Goal: Task Accomplishment & Management: Complete application form

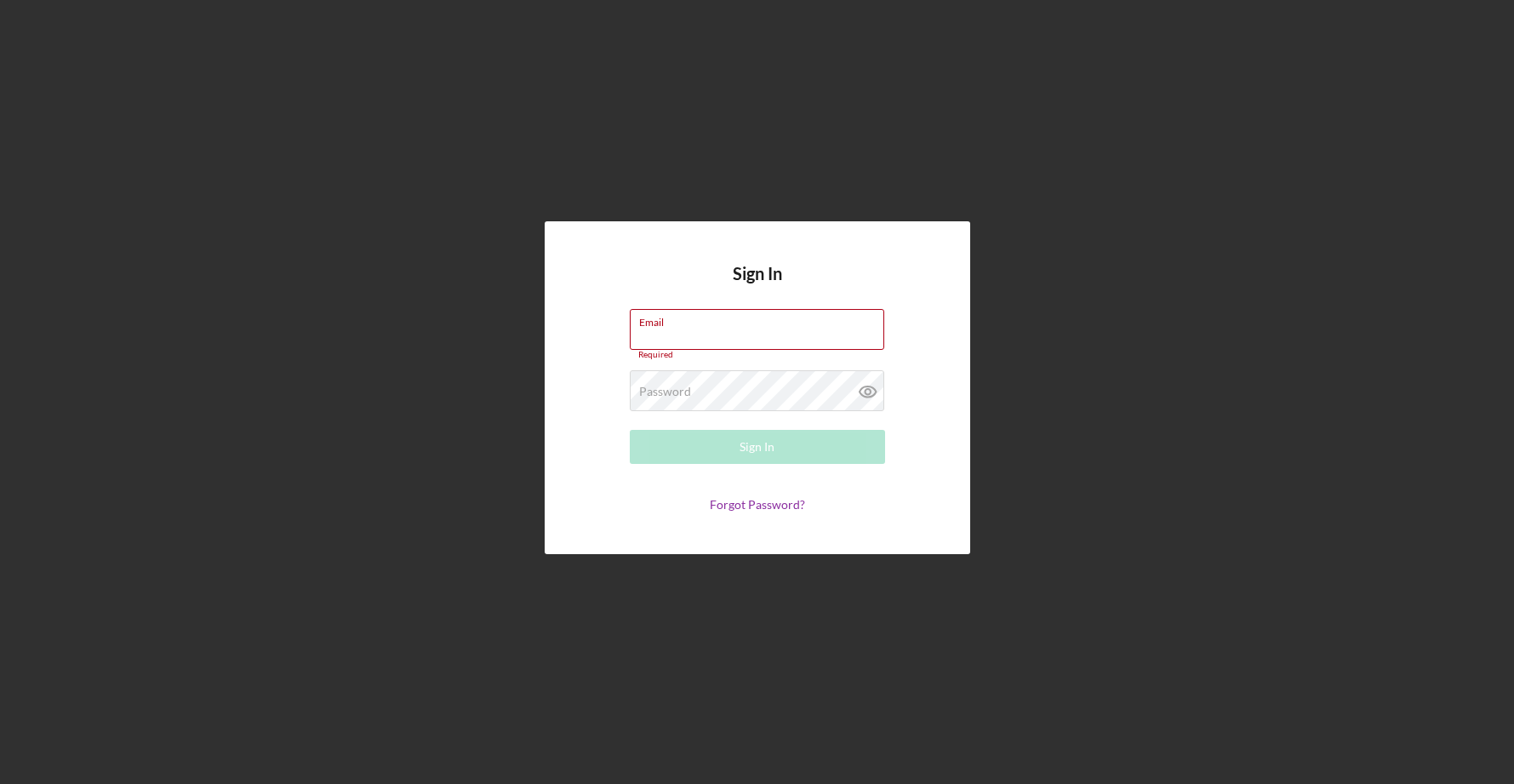
type input "[EMAIL_ADDRESS][DOMAIN_NAME]"
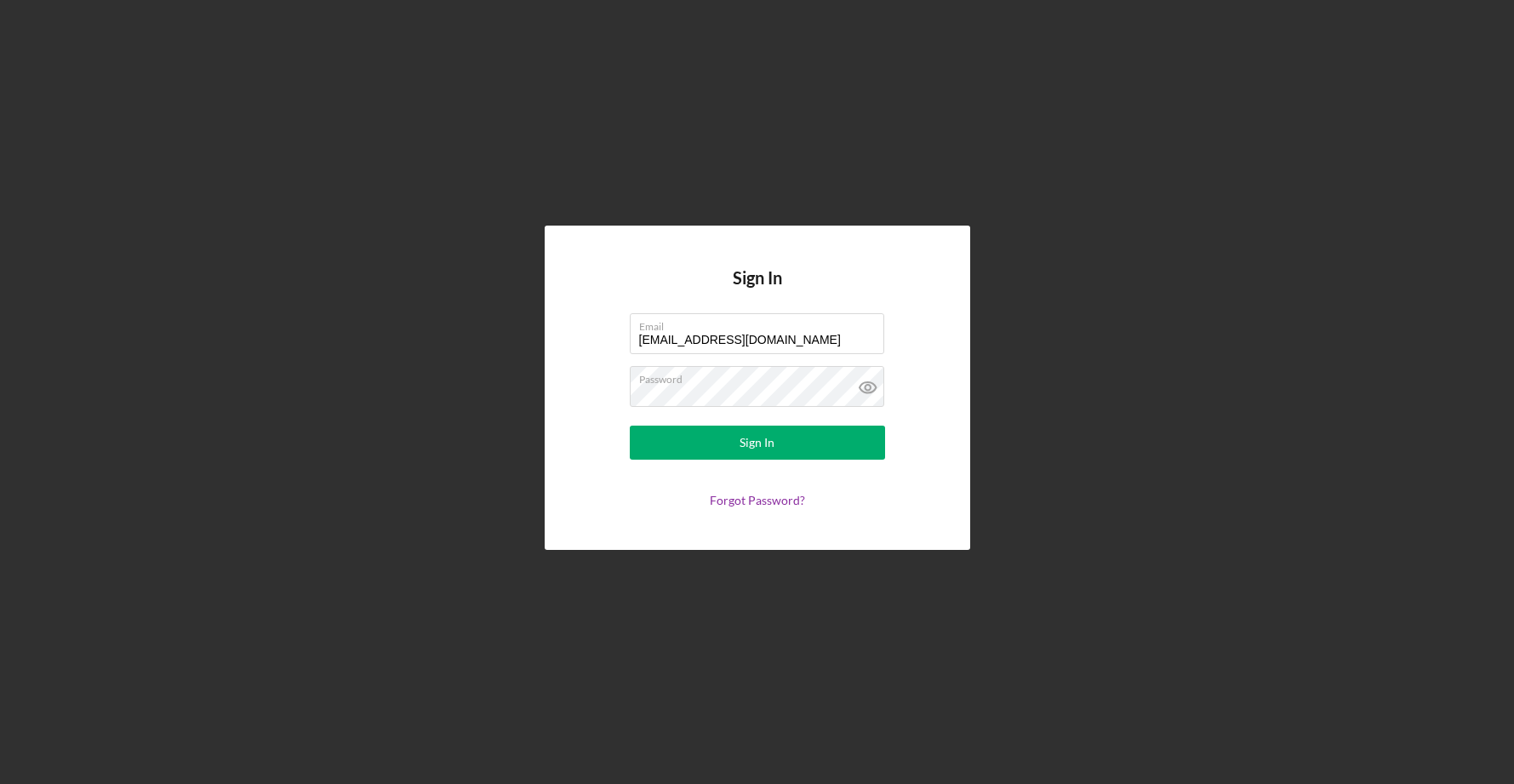
click at [690, 460] on form "Email [EMAIL_ADDRESS][DOMAIN_NAME] Password Sign In Forgot Password?" at bounding box center [757, 409] width 340 height 194
click at [692, 454] on button "Sign In" at bounding box center [757, 442] width 256 height 34
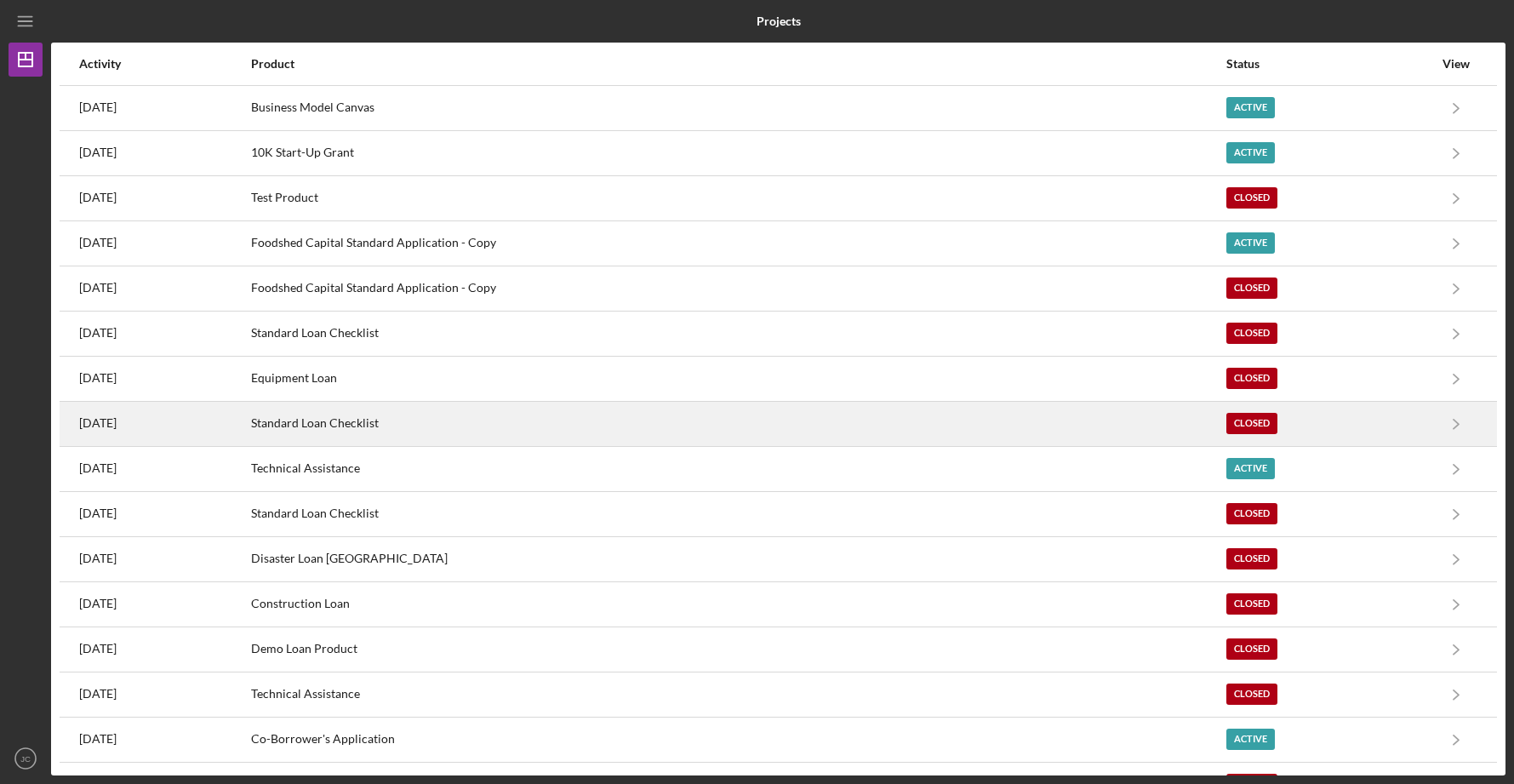
click at [557, 425] on div "Standard Loan Checklist" at bounding box center [737, 423] width 973 height 42
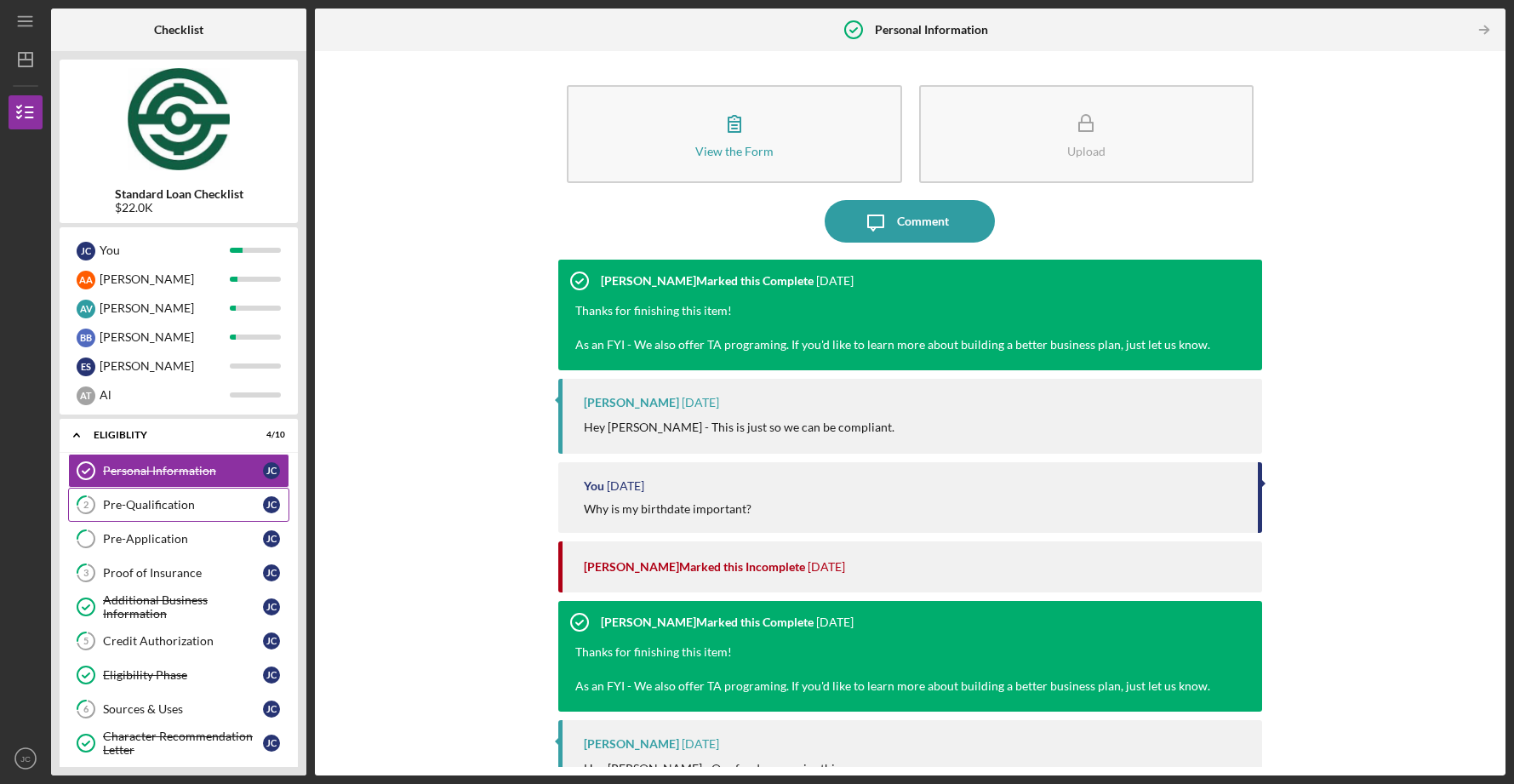
click at [171, 506] on div "Pre-Qualification" at bounding box center [183, 504] width 160 height 14
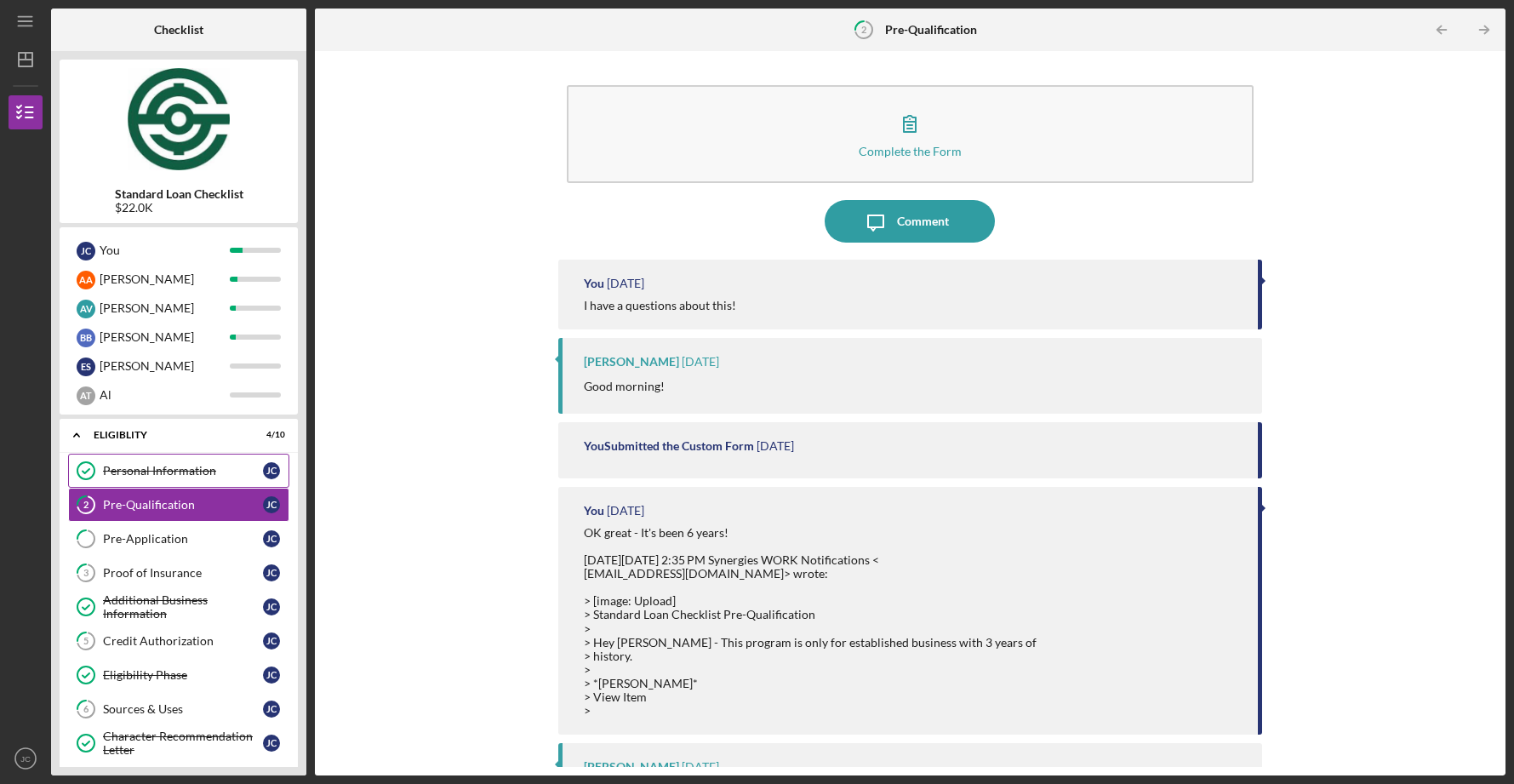
click at [145, 464] on div "Personal Information" at bounding box center [183, 470] width 160 height 14
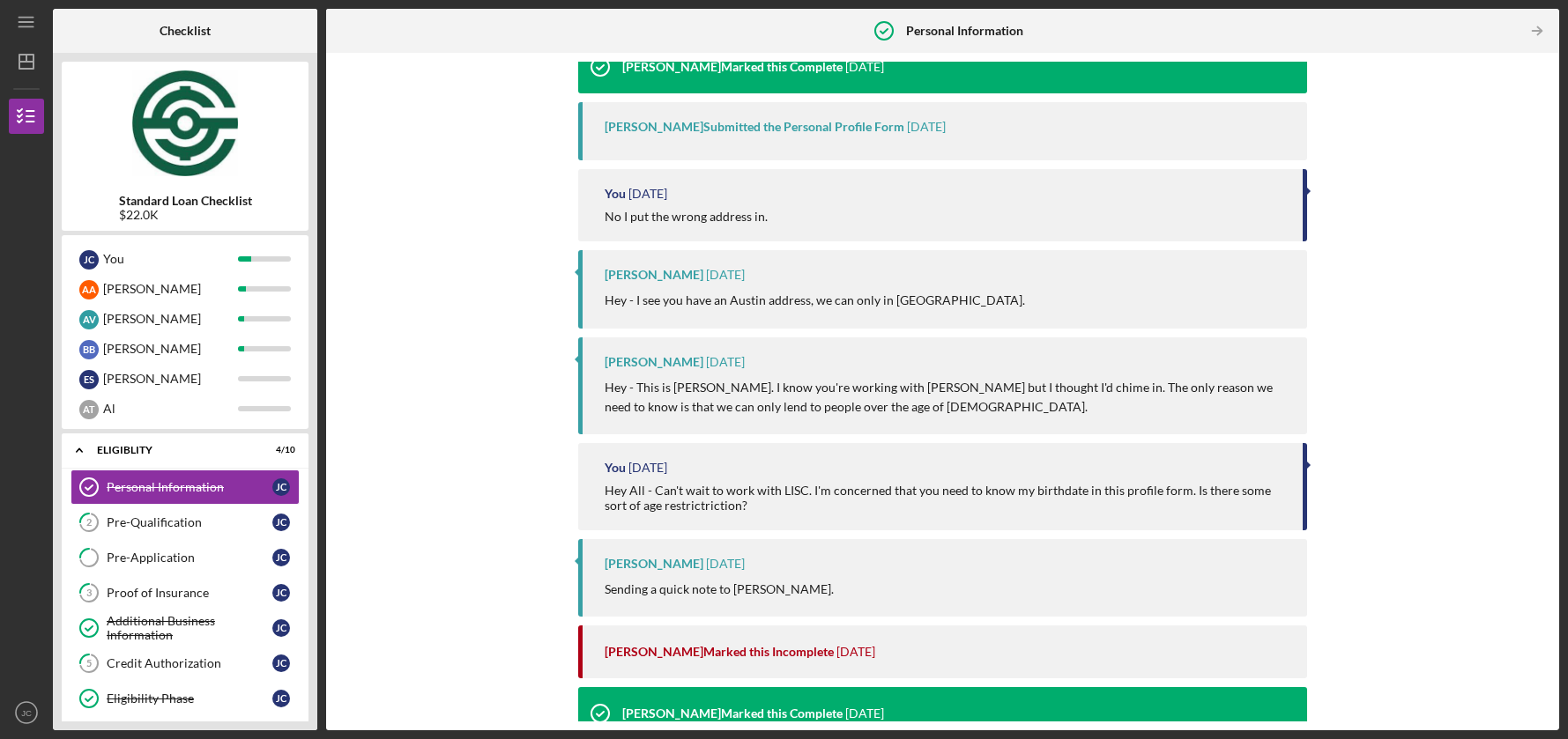
scroll to position [18322, 0]
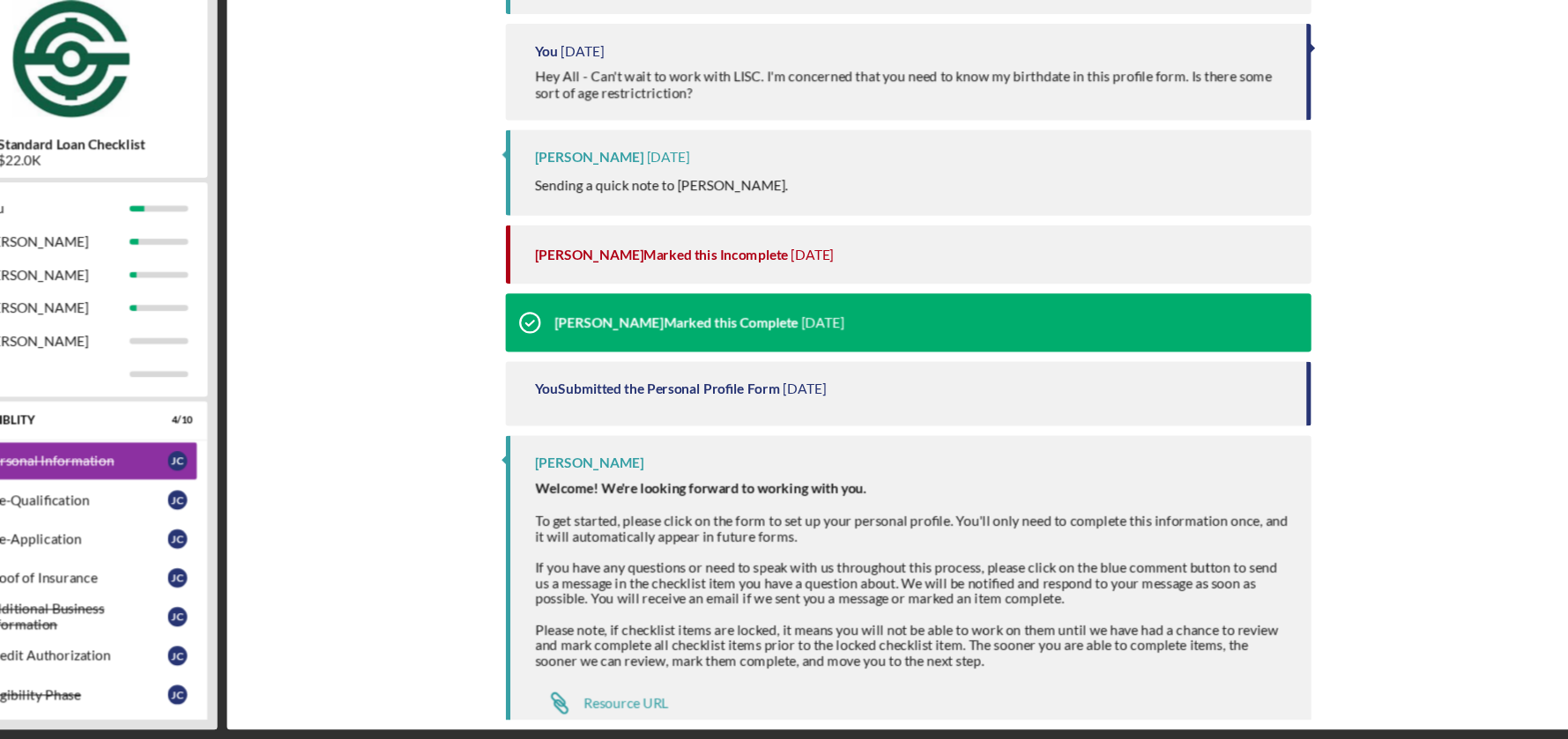
drag, startPoint x: 606, startPoint y: 498, endPoint x: 1003, endPoint y: 650, distance: 425.1
click at [1003, 650] on div "Welcome! We're looking forward to working with you. To get started, please clic…" at bounding box center [947, 590] width 685 height 170
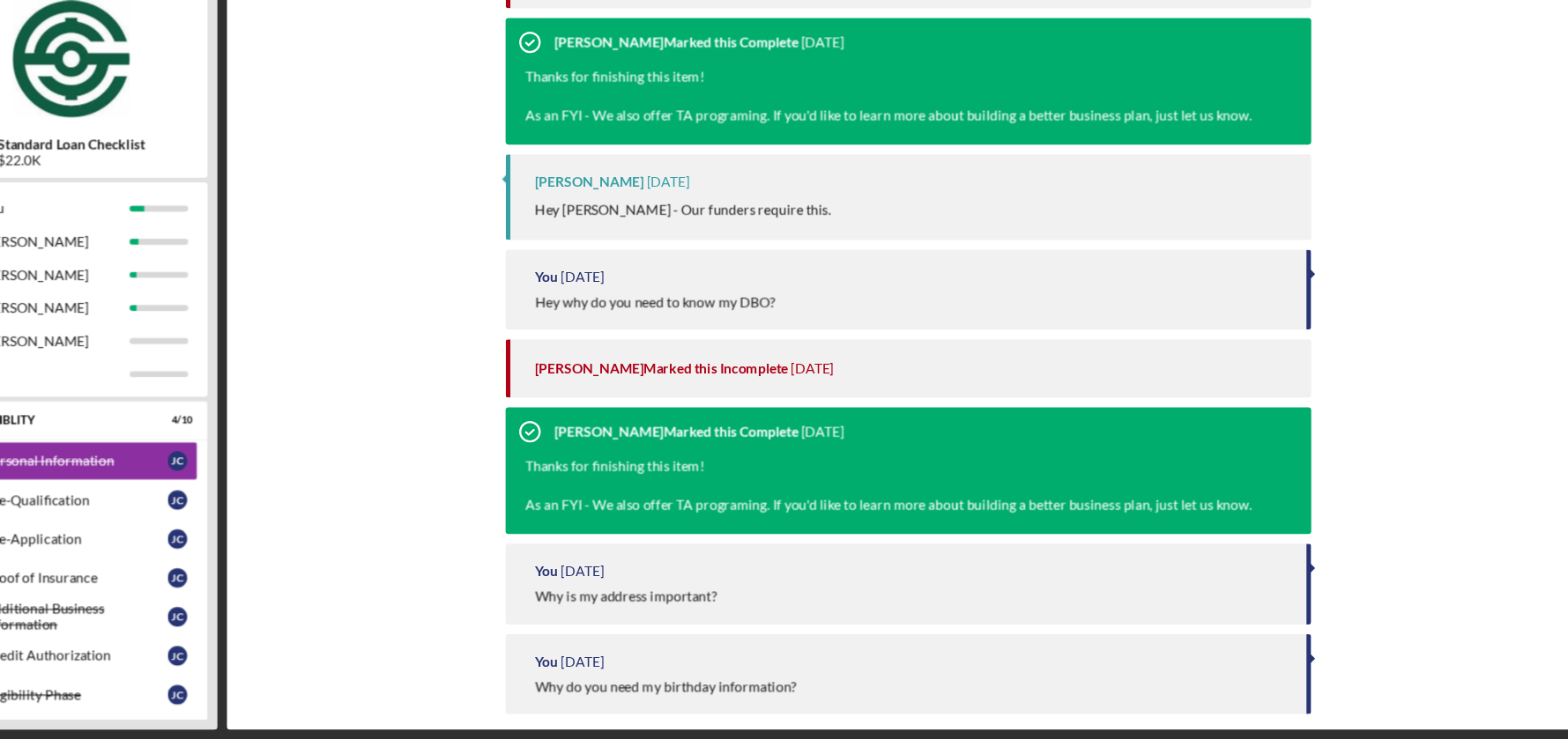
scroll to position [0, 0]
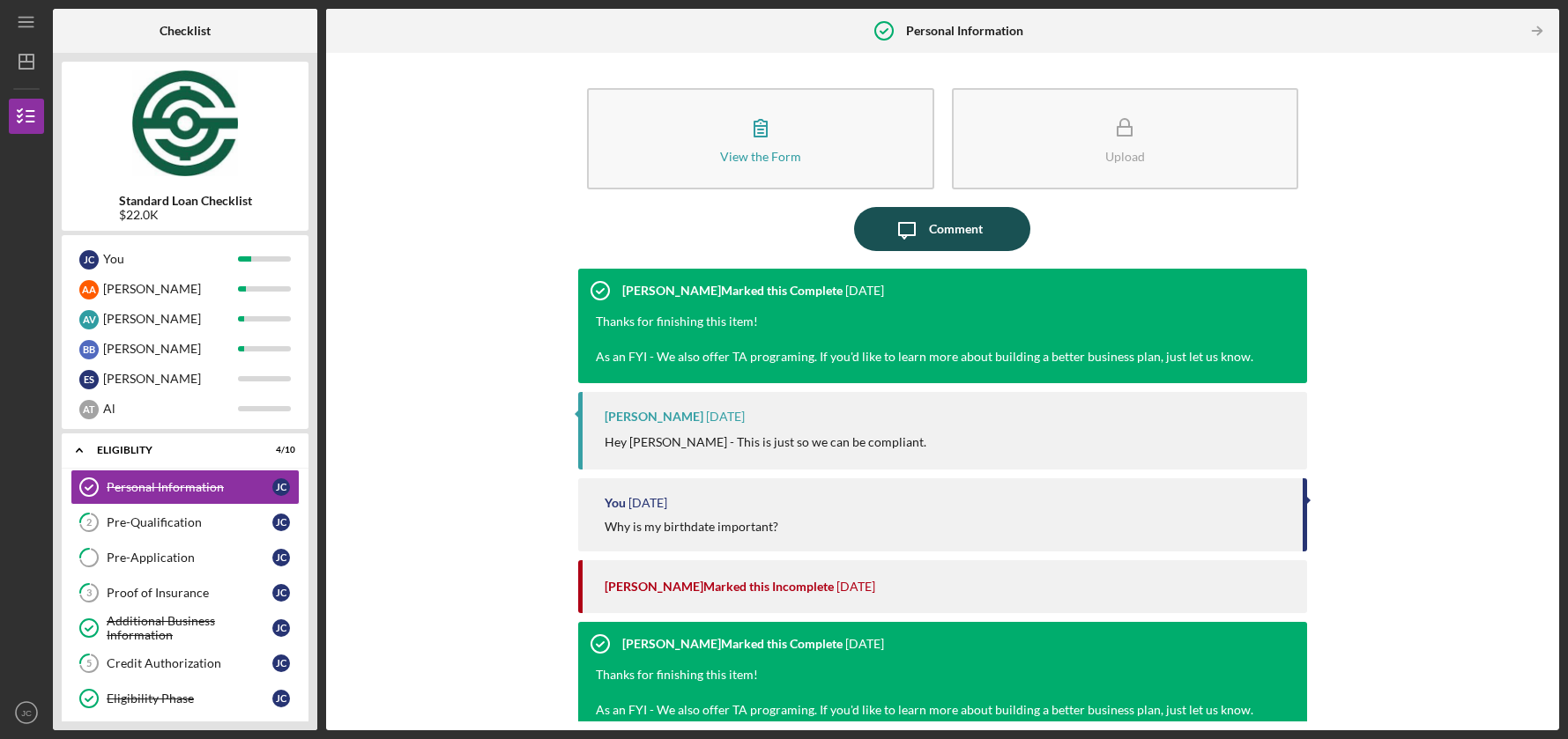
click at [908, 213] on icon "Icon/Message" at bounding box center [906, 228] width 44 height 44
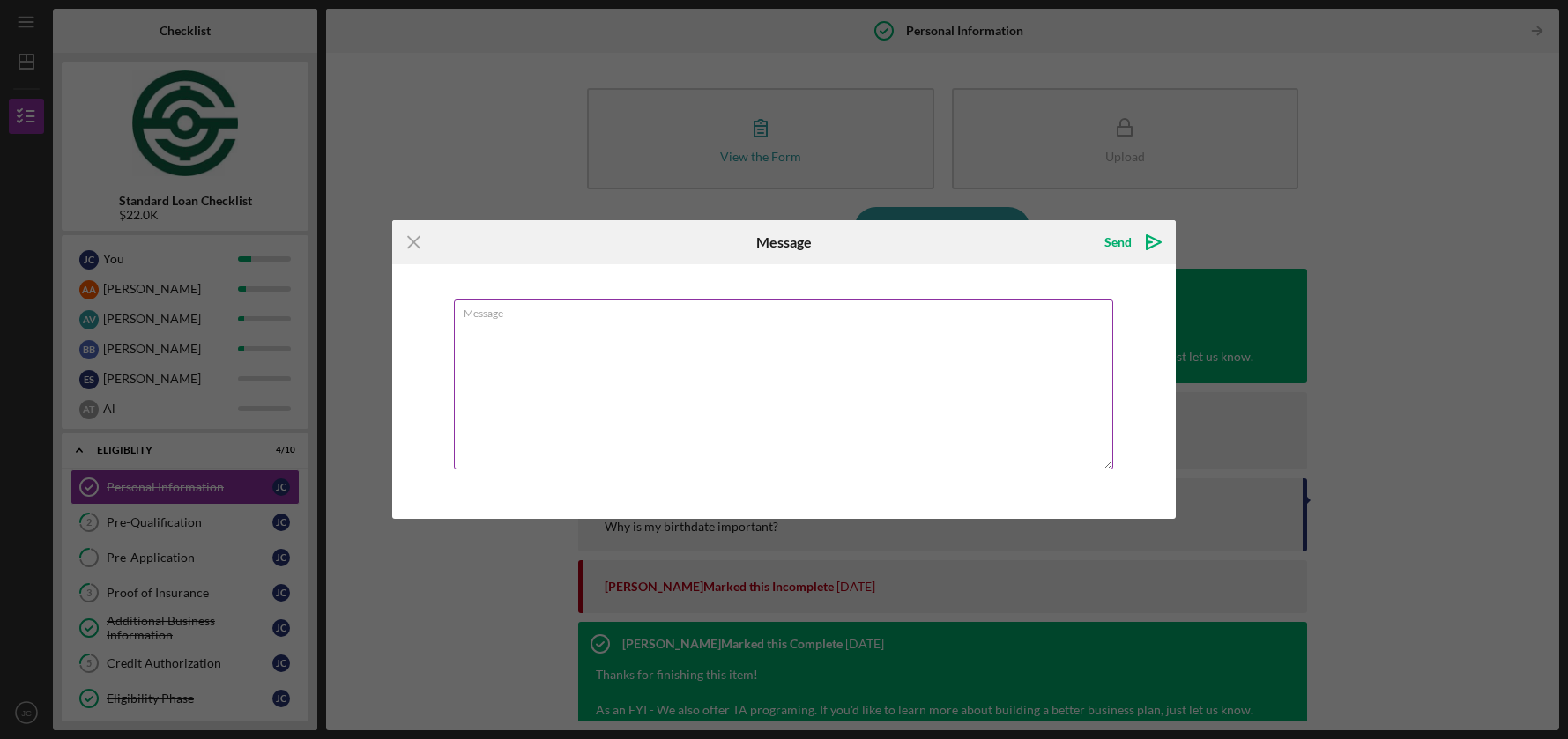
click at [726, 395] on textarea "Message" at bounding box center [784, 384] width 660 height 170
type textarea "This is my question"
click at [1106, 236] on div "Send" at bounding box center [1118, 242] width 27 height 35
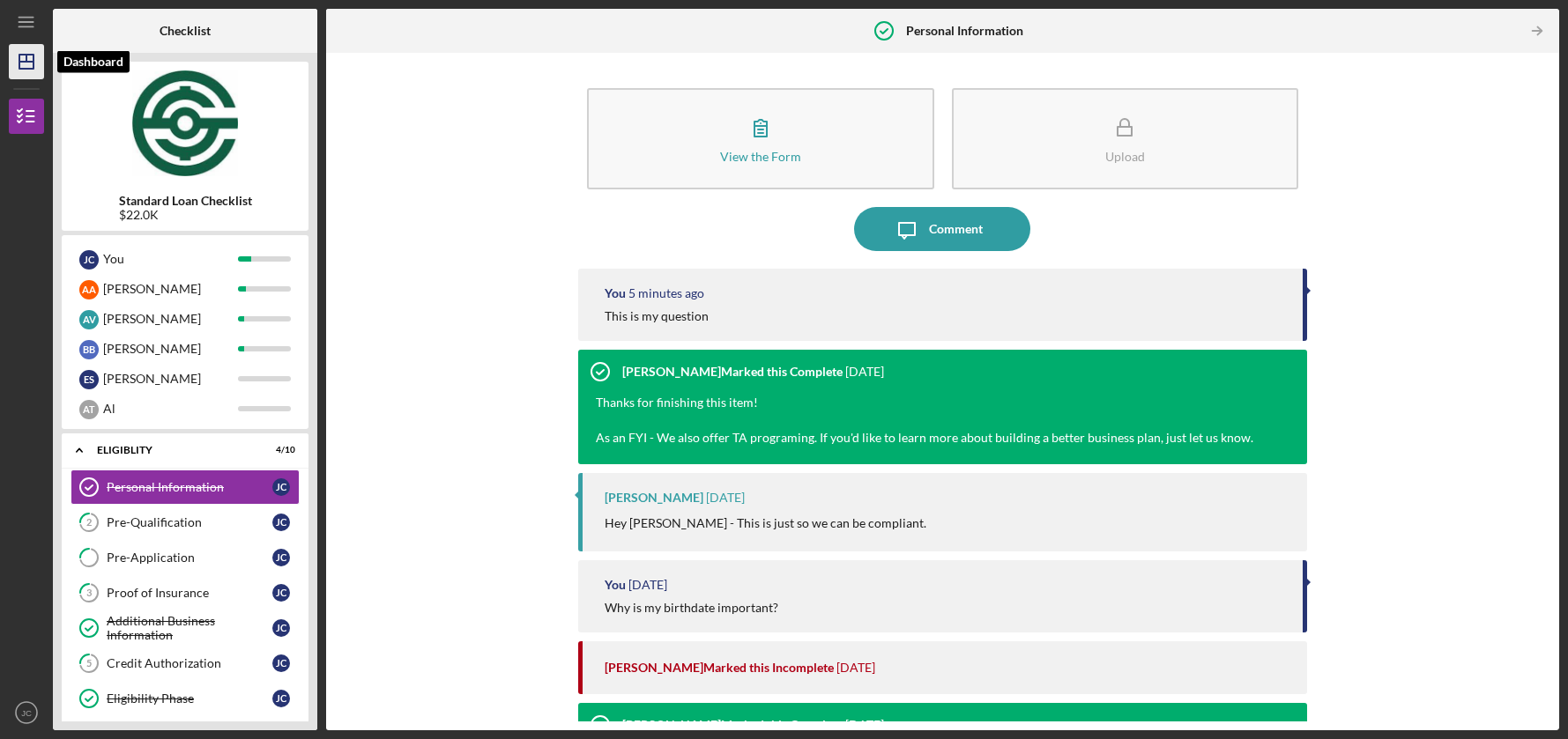
click at [20, 51] on icon "Icon/Dashboard" at bounding box center [26, 61] width 44 height 44
click at [28, 56] on icon "Icon/Dashboard" at bounding box center [26, 61] width 44 height 44
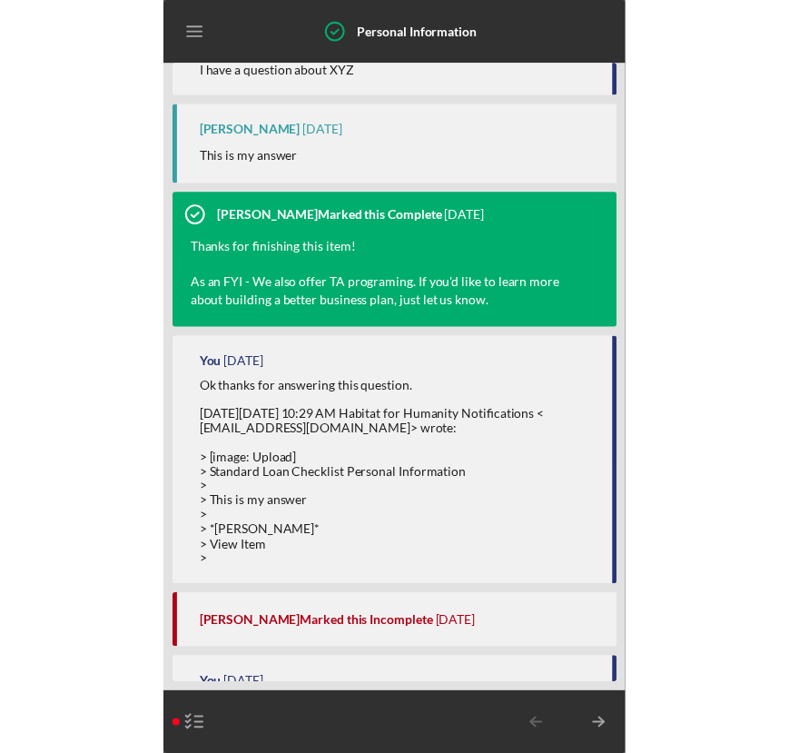
scroll to position [19771, 0]
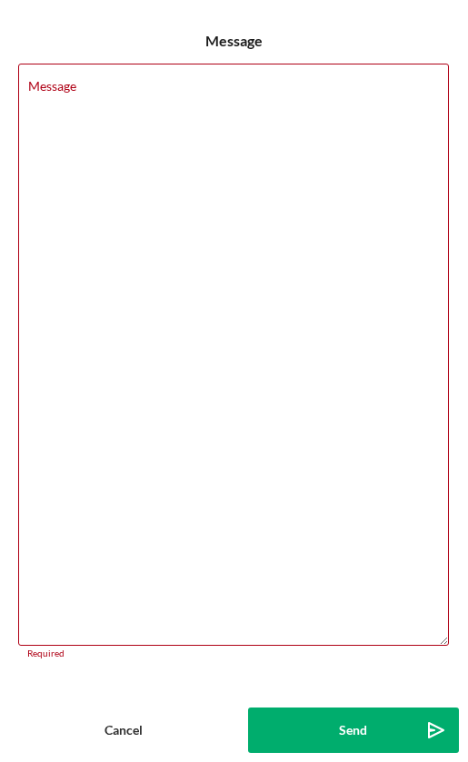
click at [111, 732] on div "Cancel" at bounding box center [123, 730] width 38 height 45
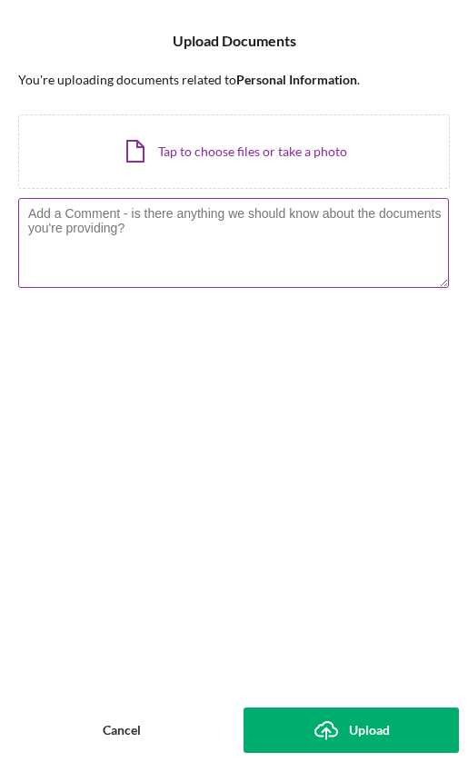
click at [172, 233] on textarea at bounding box center [233, 242] width 431 height 89
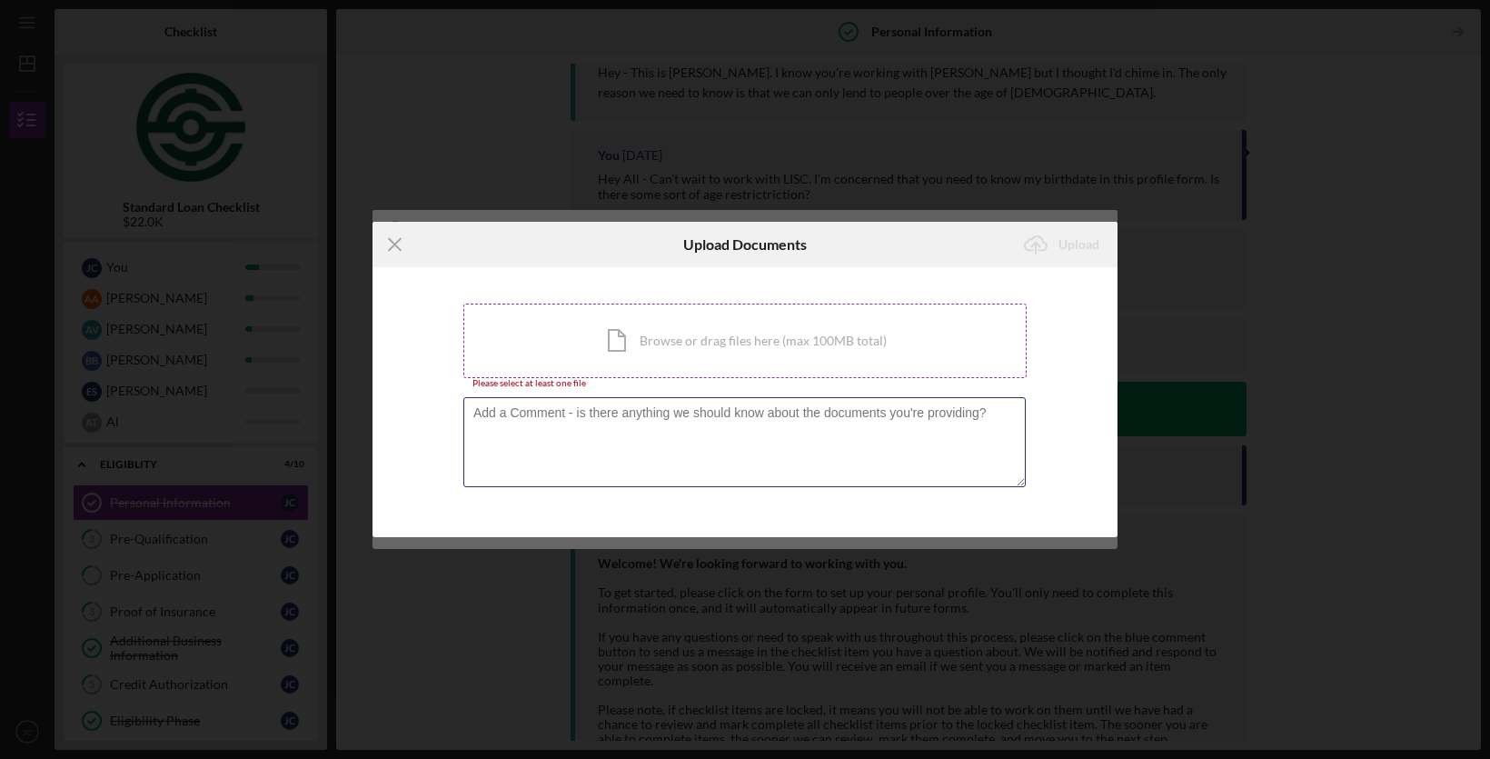
scroll to position [19415, 0]
click at [392, 244] on icon "Icon/Menu Close" at bounding box center [394, 244] width 45 height 45
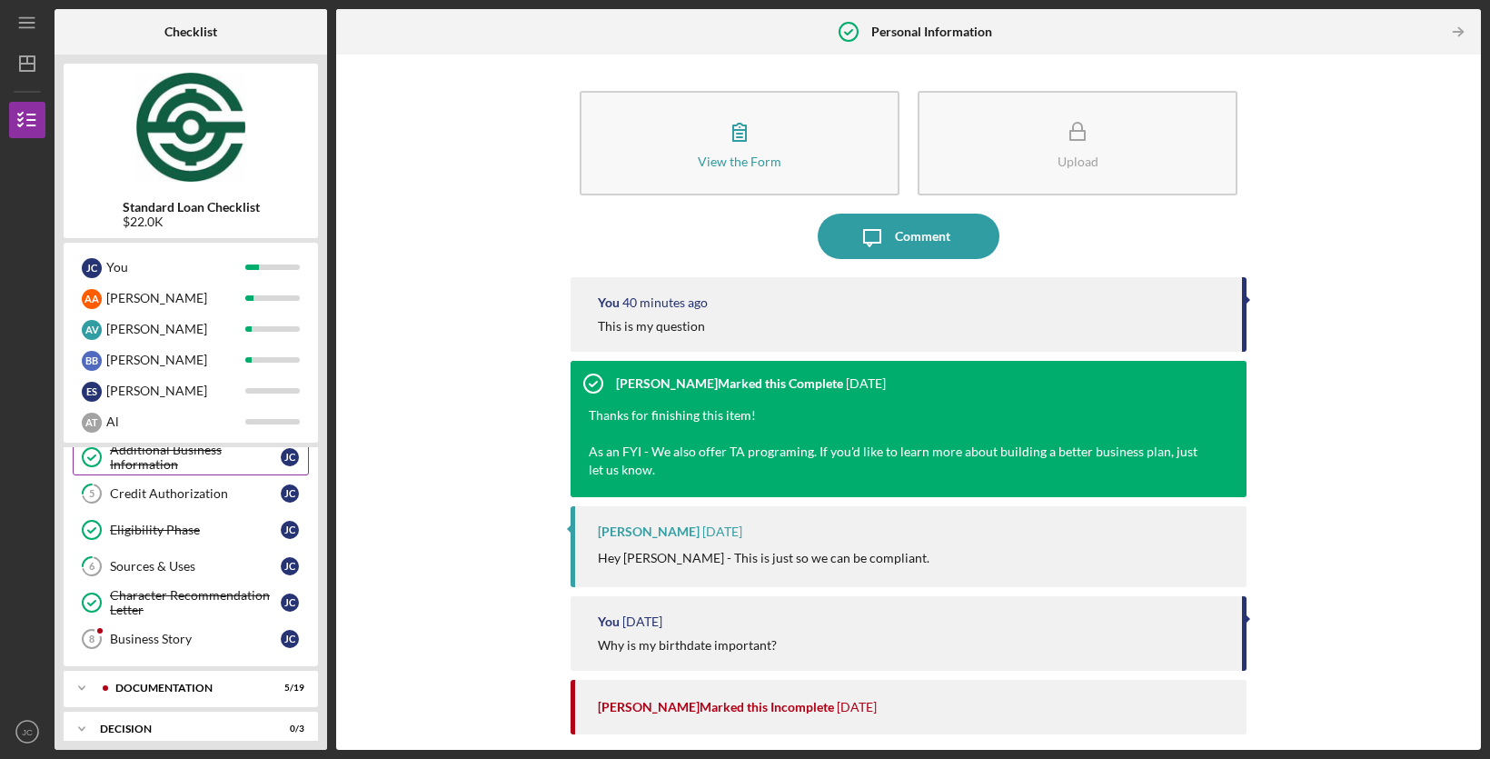
scroll to position [154, 0]
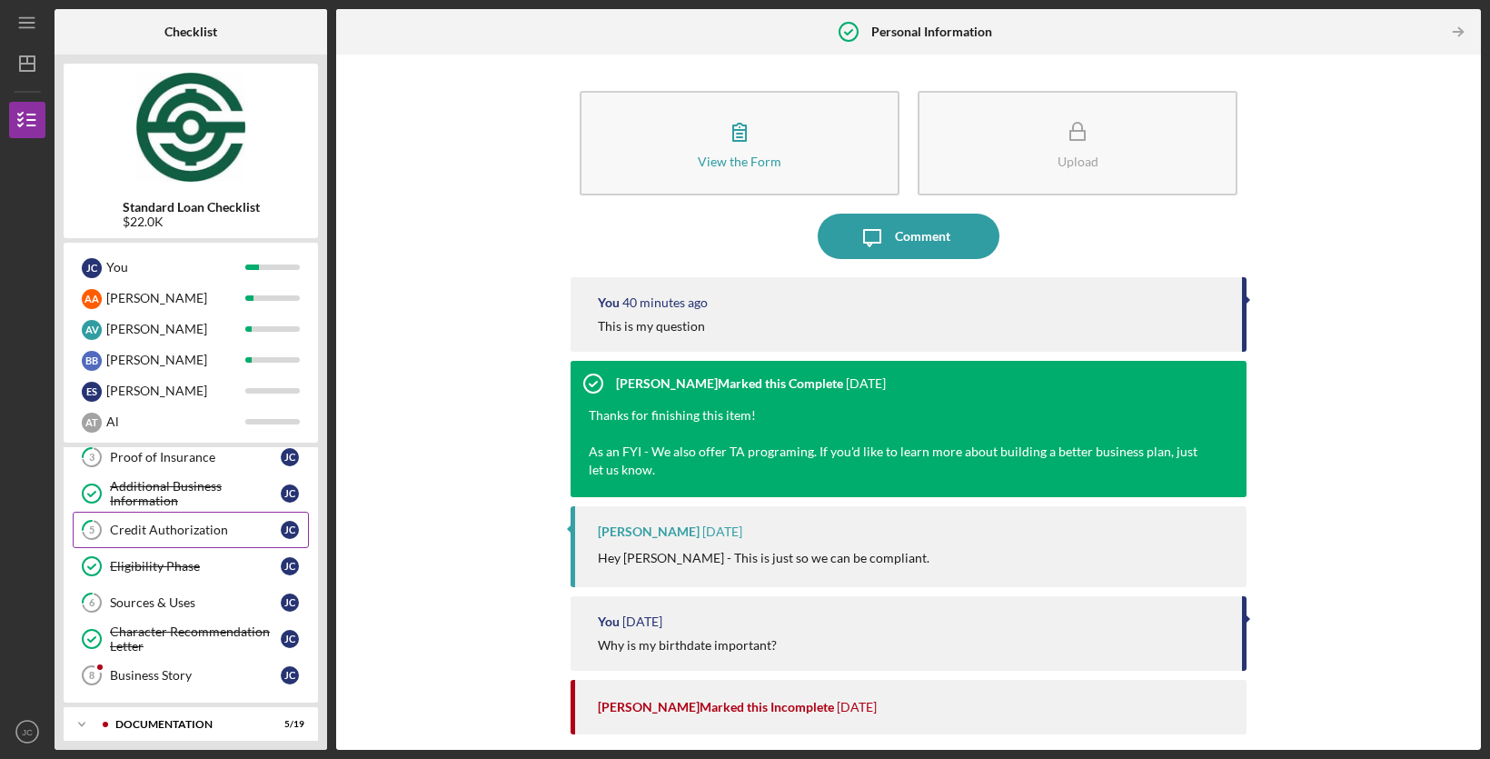
click at [190, 533] on div "Credit Authorization" at bounding box center [195, 529] width 171 height 15
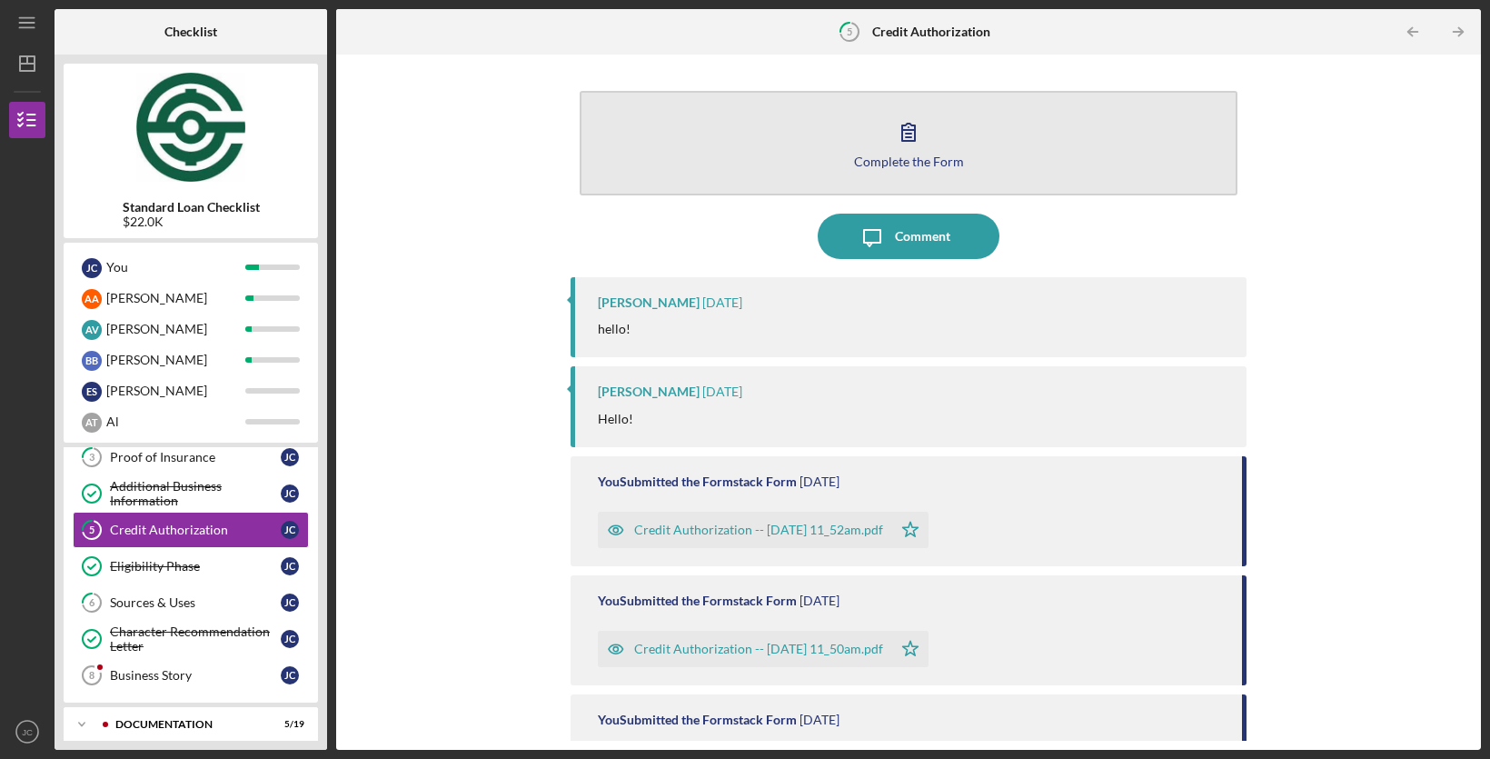
click at [908, 167] on button "Complete the Form Form" at bounding box center [909, 143] width 658 height 104
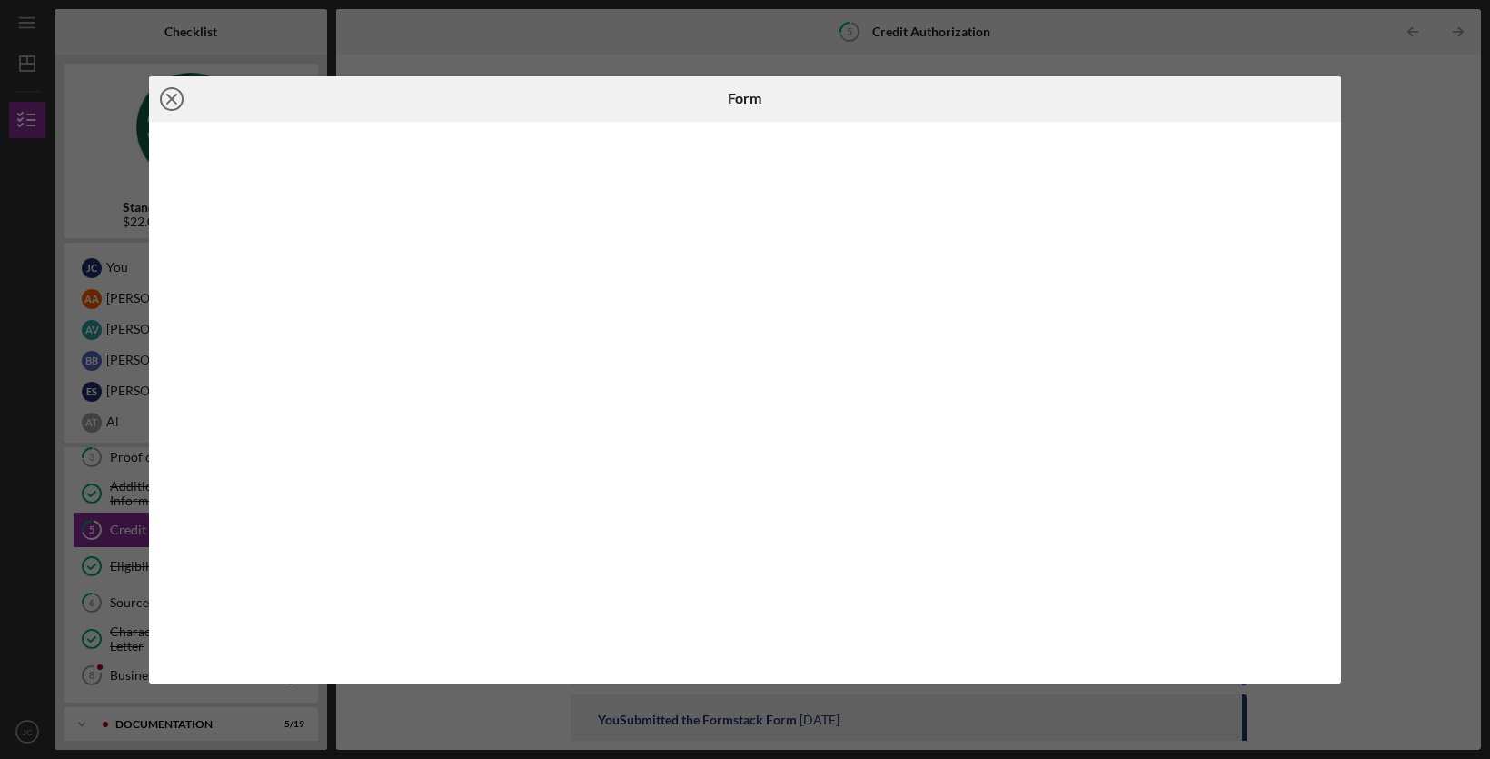
click at [167, 102] on line at bounding box center [171, 98] width 9 height 9
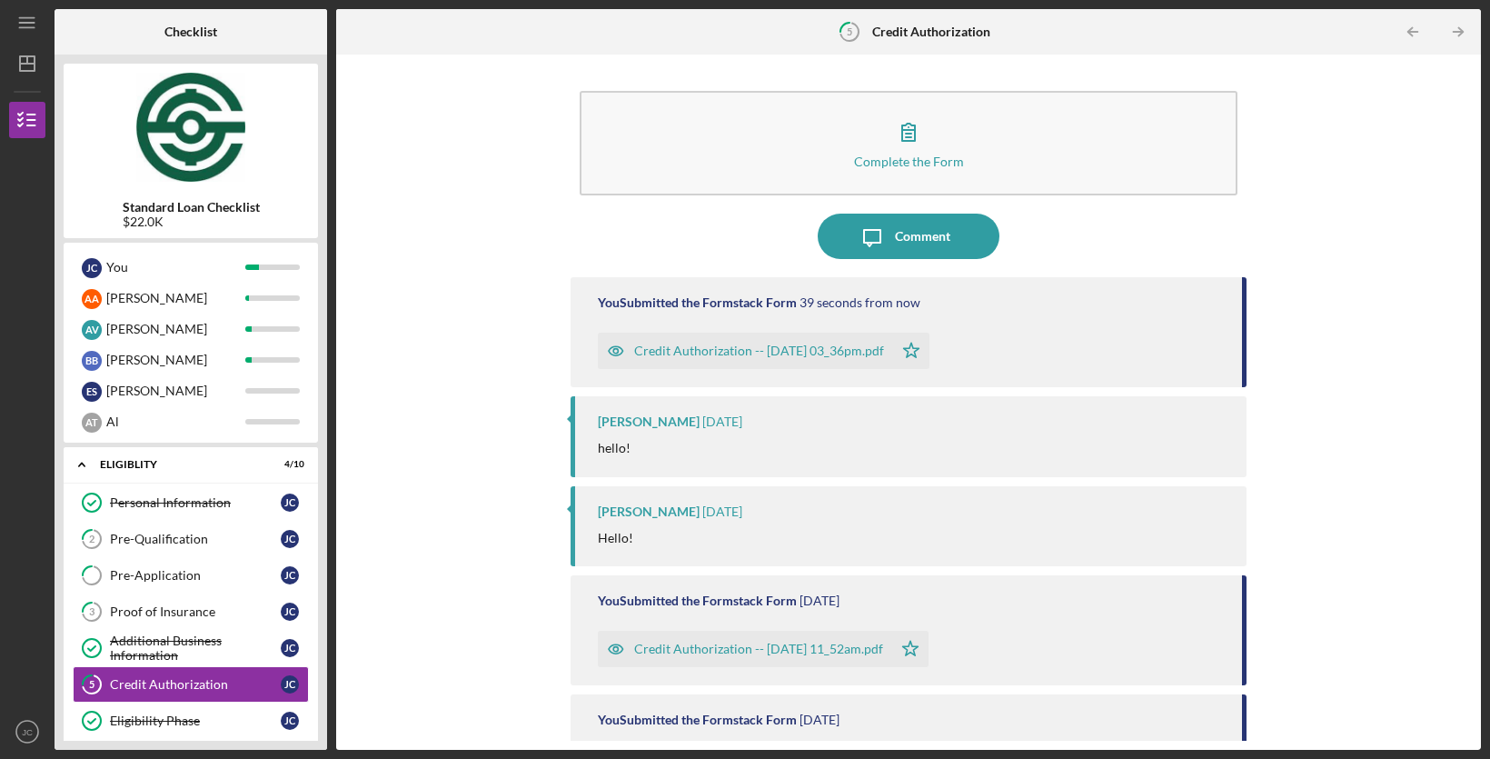
click at [765, 354] on div "Credit Authorization -- [DATE] 03_36pm.pdf" at bounding box center [759, 350] width 250 height 15
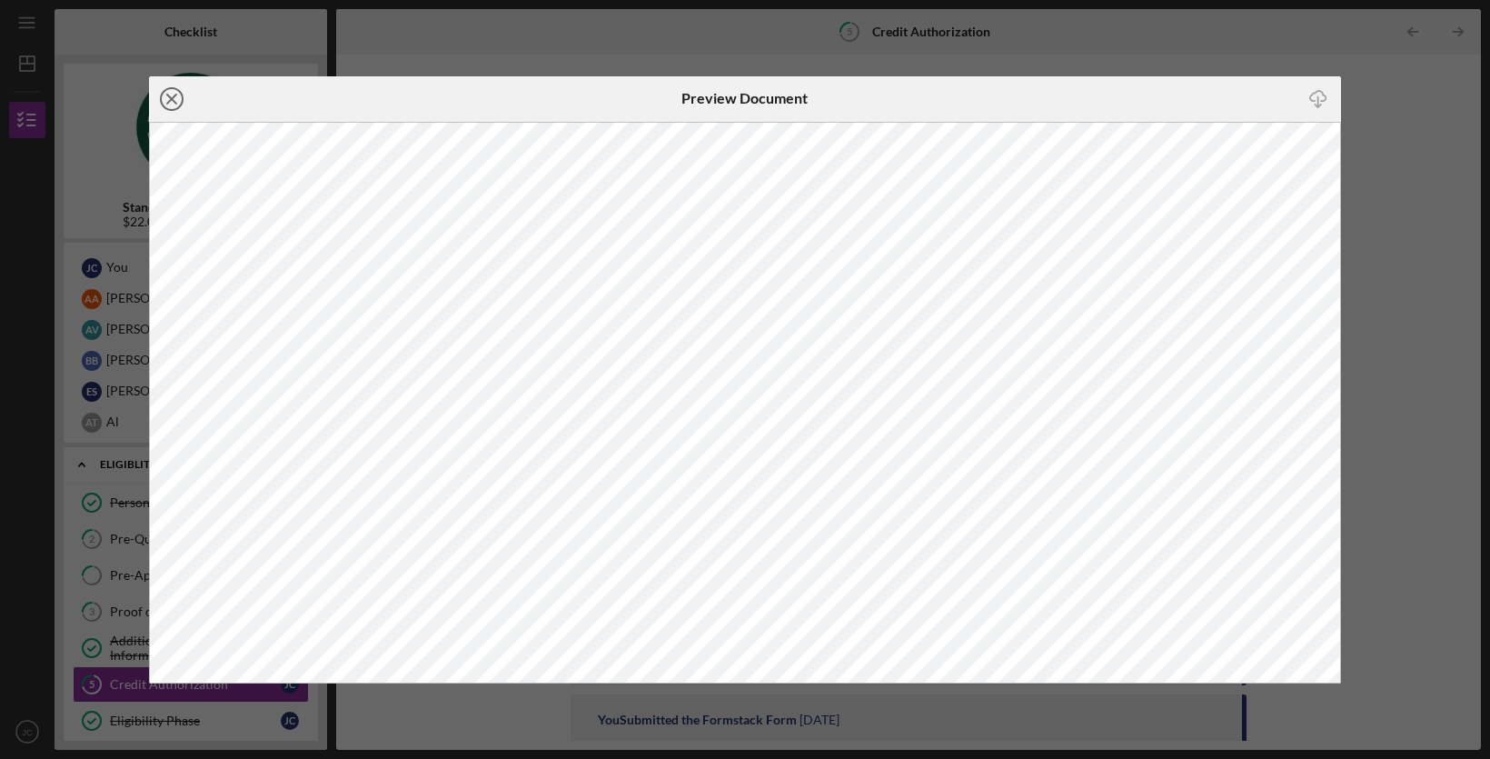
click at [163, 94] on icon "Icon/Close" at bounding box center [171, 98] width 45 height 45
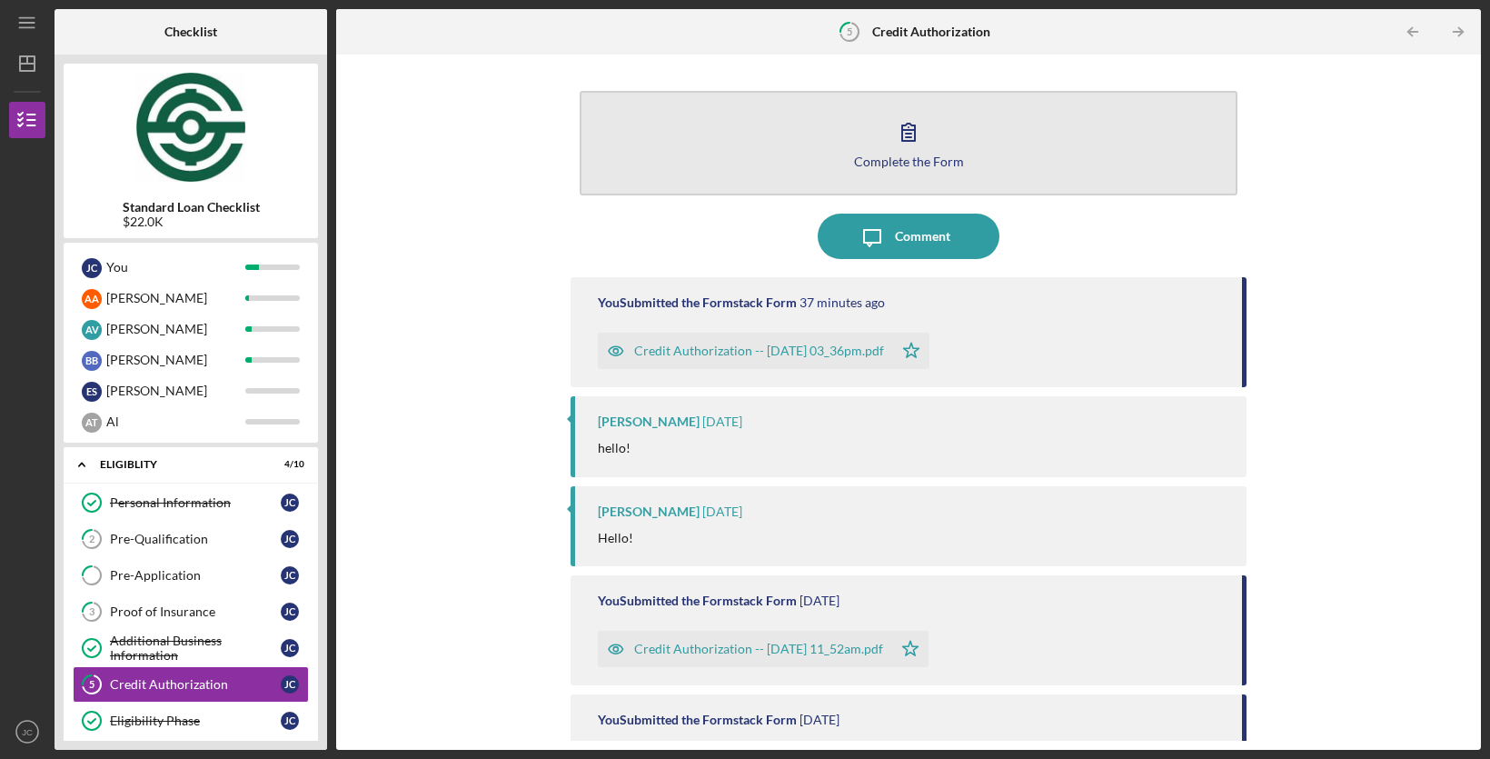
click at [918, 176] on button "Complete the Form Form" at bounding box center [909, 143] width 658 height 104
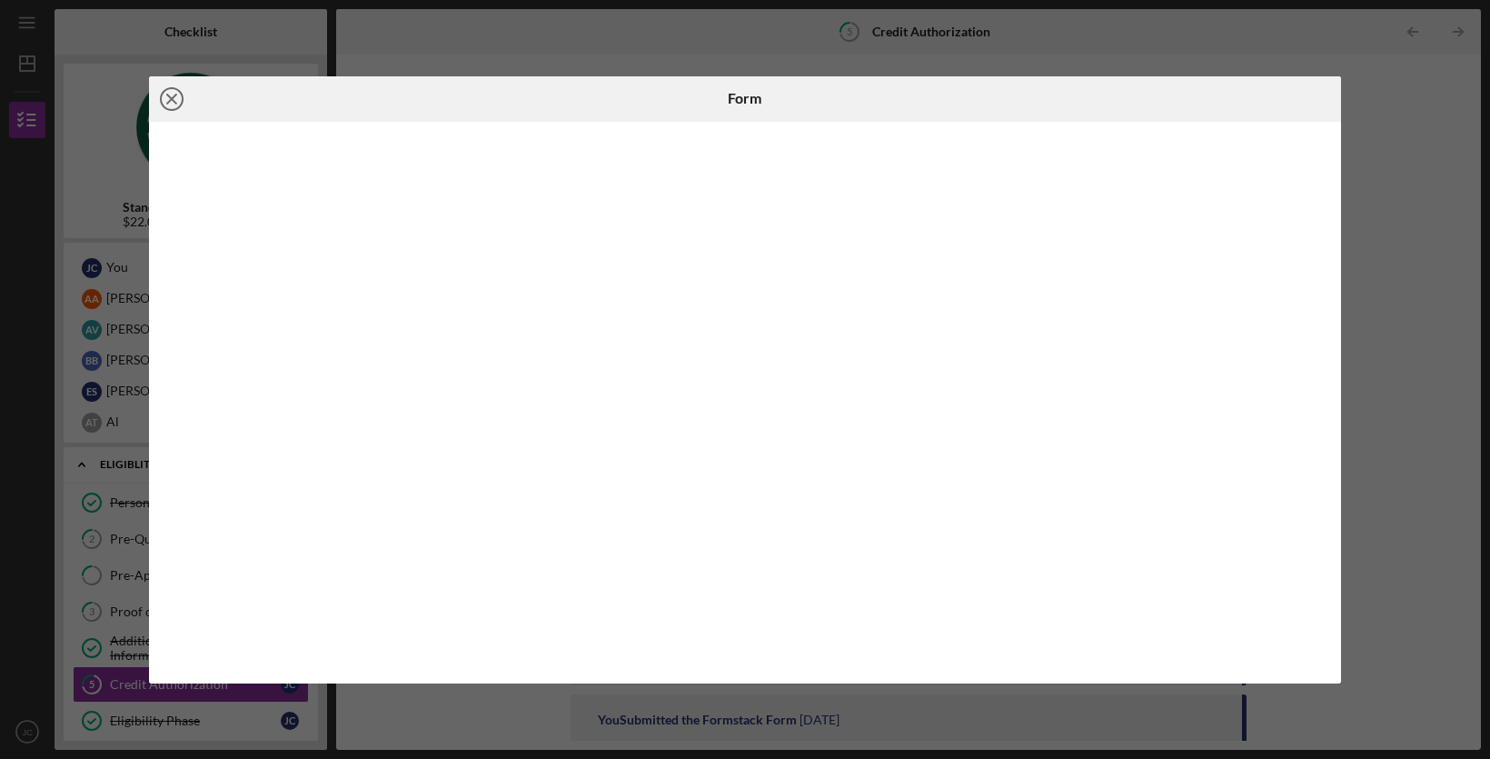
click at [166, 100] on icon "Icon/Close" at bounding box center [171, 98] width 45 height 45
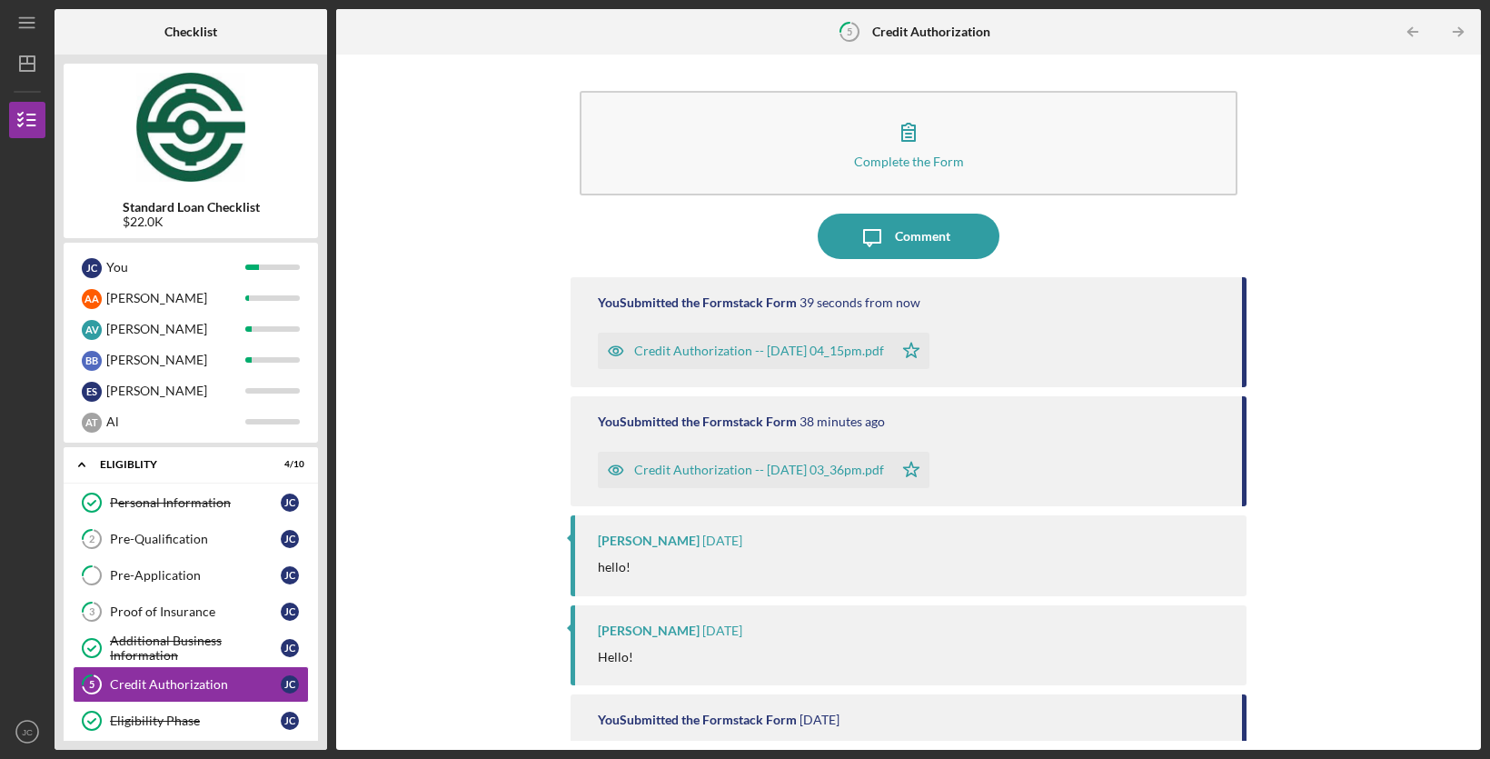
click at [740, 348] on div "Credit Authorization -- 2025-08-18 04_15pm.pdf" at bounding box center [759, 350] width 250 height 15
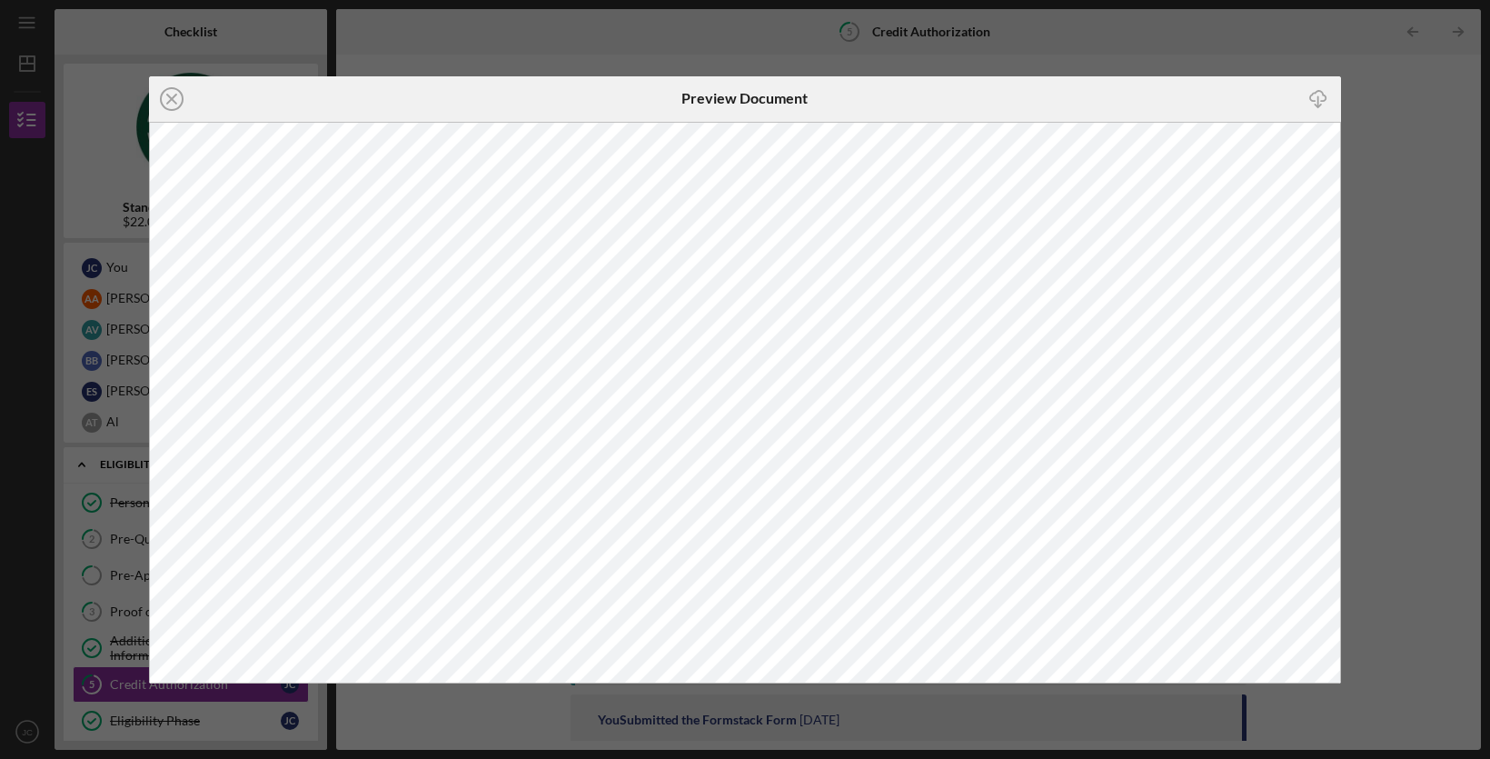
click at [174, 94] on icon "Icon/Close" at bounding box center [171, 98] width 45 height 45
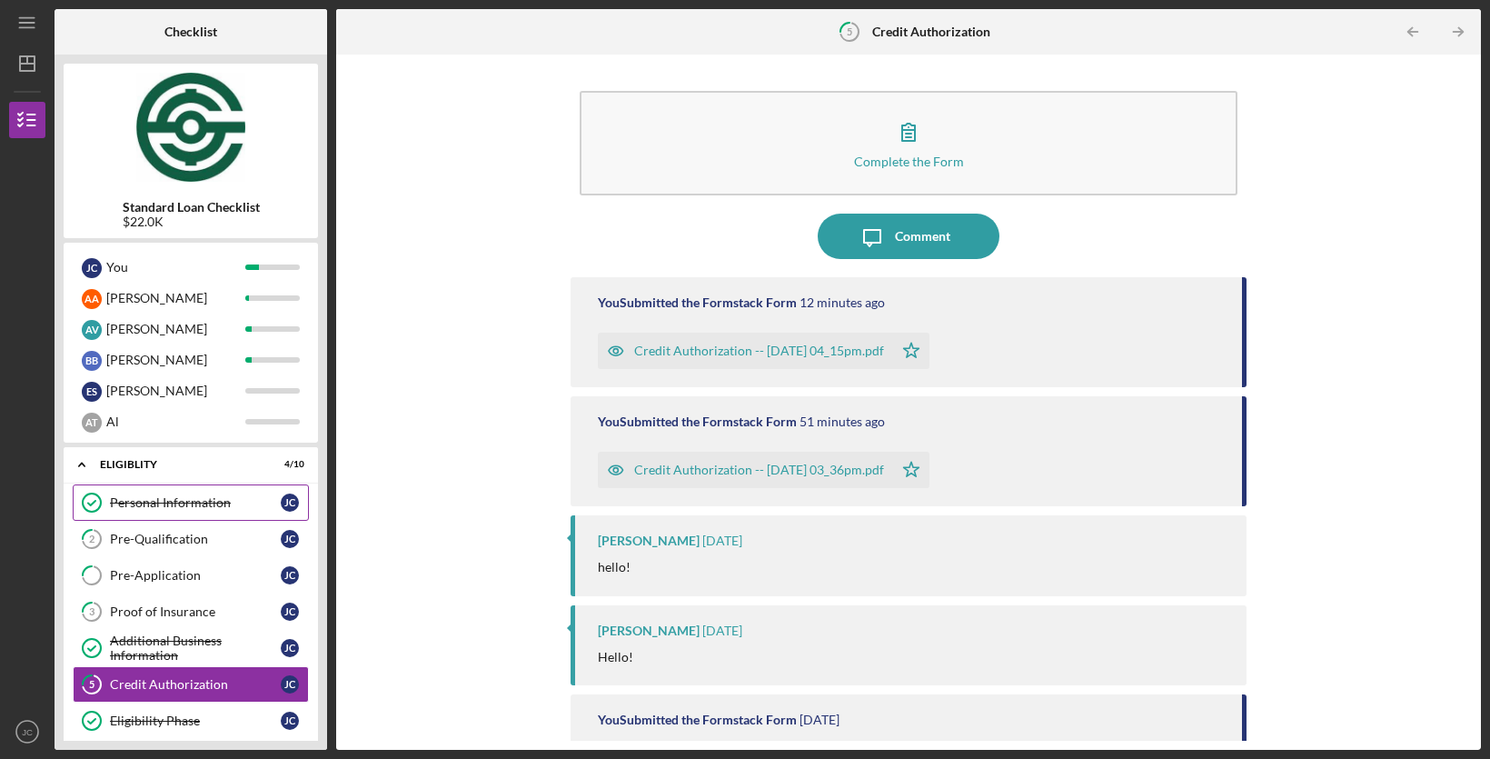
click at [210, 505] on div "Personal Information" at bounding box center [195, 502] width 171 height 15
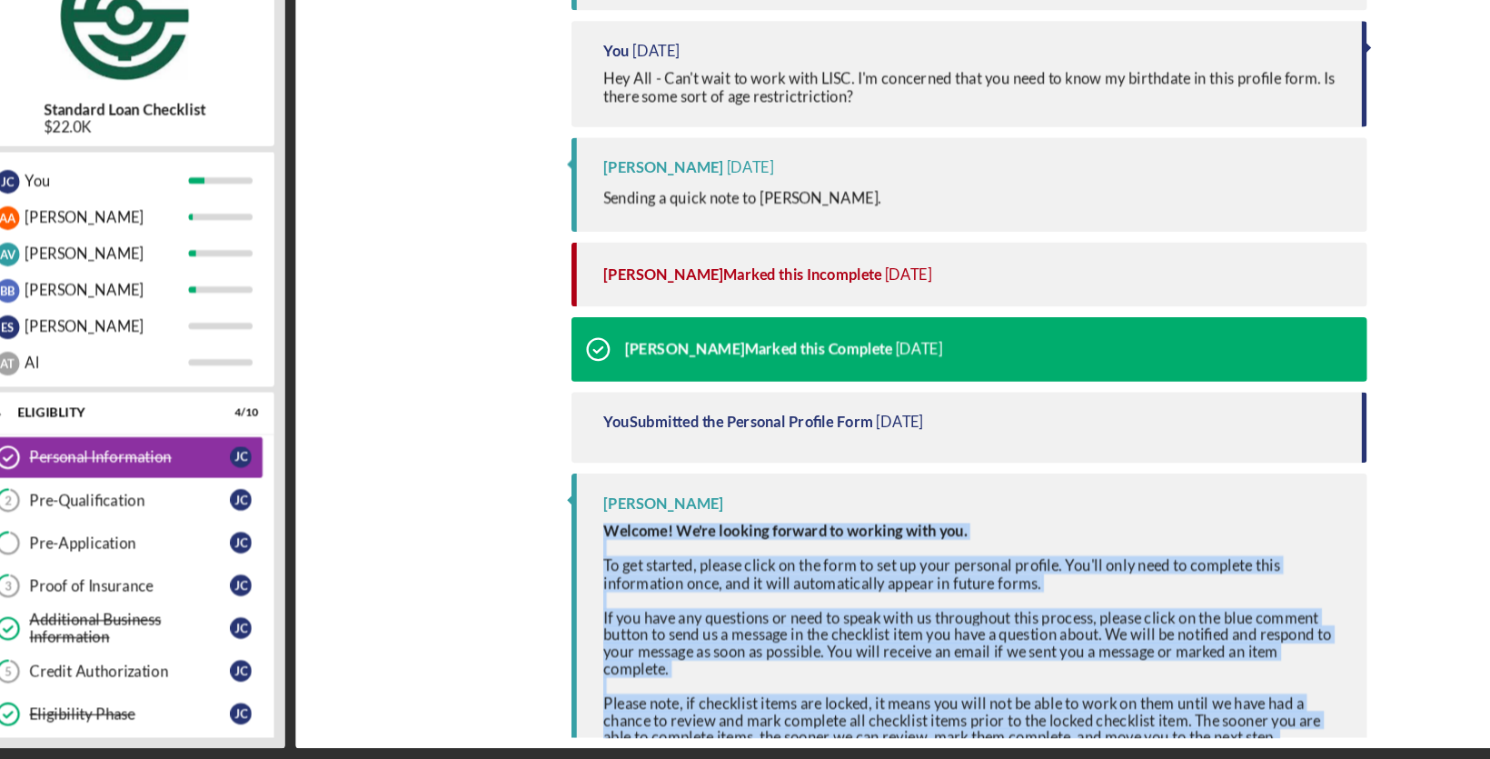
drag, startPoint x: 597, startPoint y: 500, endPoint x: 1156, endPoint y: 700, distance: 593.4
click at [1158, 701] on div "Oye Watson Welcome! We're looking forward to working with you. To get started, …" at bounding box center [909, 666] width 676 height 300
click at [1166, 673] on div "Oye Watson Welcome! We're looking forward to working with you. To get started, …" at bounding box center [909, 666] width 676 height 300
